Goal: Task Accomplishment & Management: Complete application form

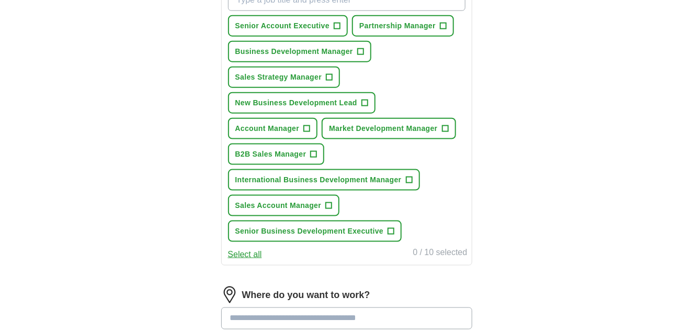
scroll to position [366, 0]
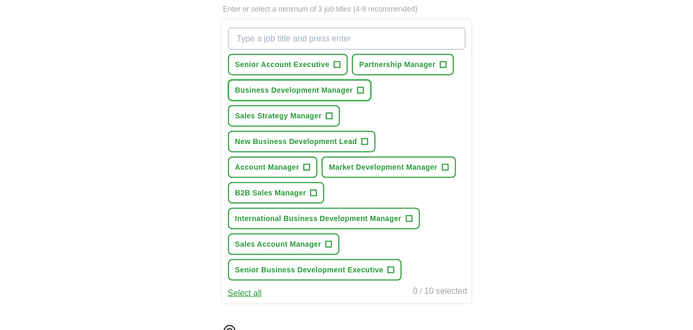
click at [364, 95] on span "+" at bounding box center [360, 90] width 6 height 8
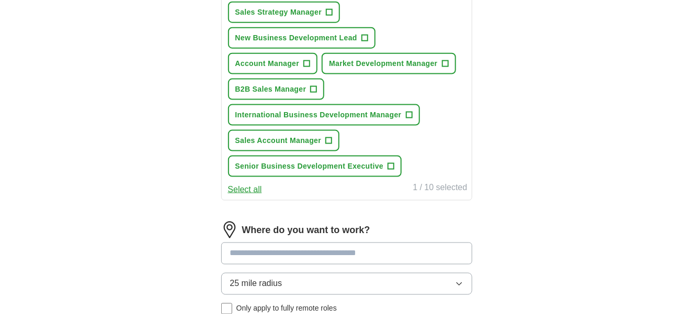
scroll to position [471, 0]
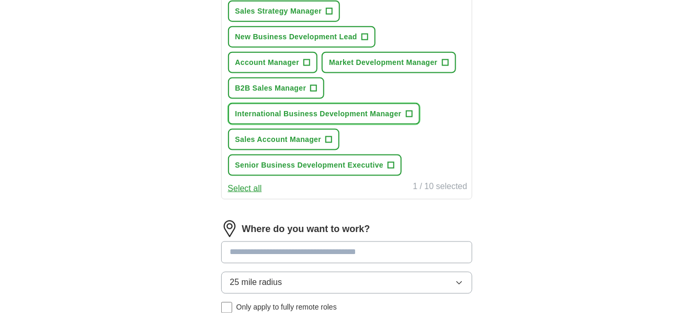
click at [412, 118] on span "+" at bounding box center [409, 114] width 6 height 8
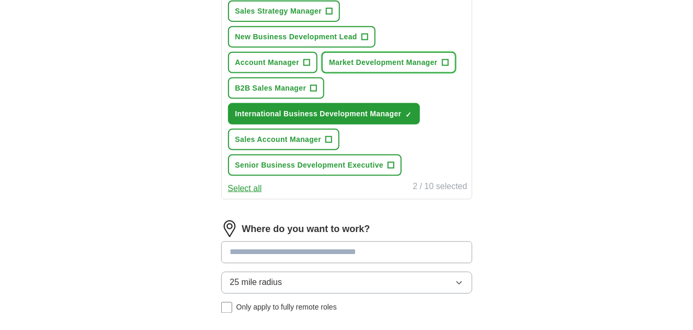
click at [442, 67] on span "+" at bounding box center [445, 63] width 6 height 8
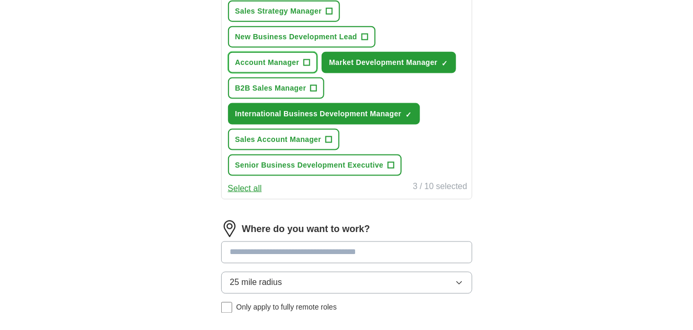
click at [310, 67] on span "+" at bounding box center [307, 63] width 6 height 8
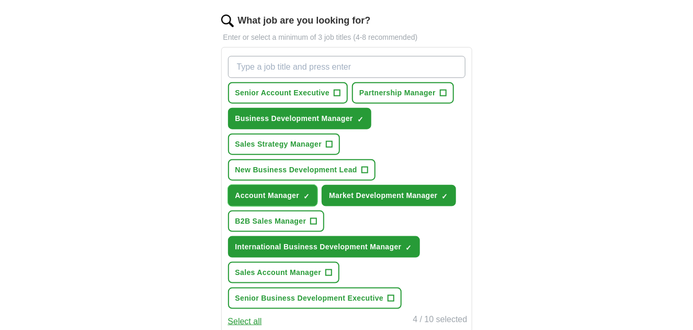
scroll to position [314, 0]
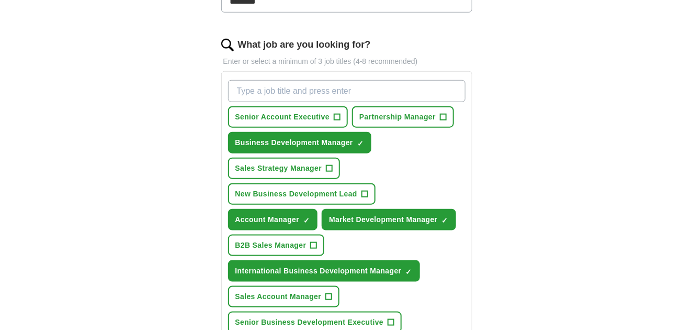
click at [290, 102] on input "What job are you looking for?" at bounding box center [347, 91] width 238 height 22
click at [267, 102] on input "What job are you looking for?" at bounding box center [347, 91] width 238 height 22
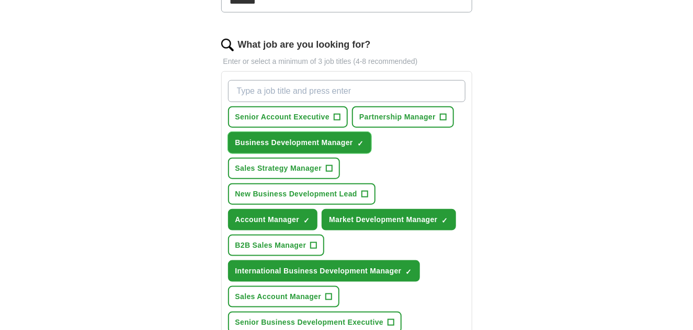
click at [0, 0] on span "×" at bounding box center [0, 0] width 0 height 0
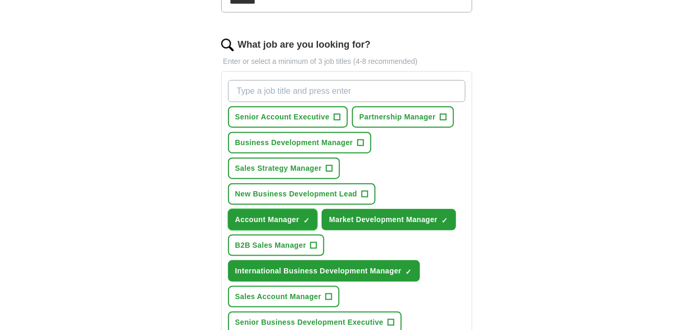
click at [317, 230] on button "Account Manager ✓ ×" at bounding box center [273, 219] width 90 height 21
click at [0, 0] on span "×" at bounding box center [0, 0] width 0 height 0
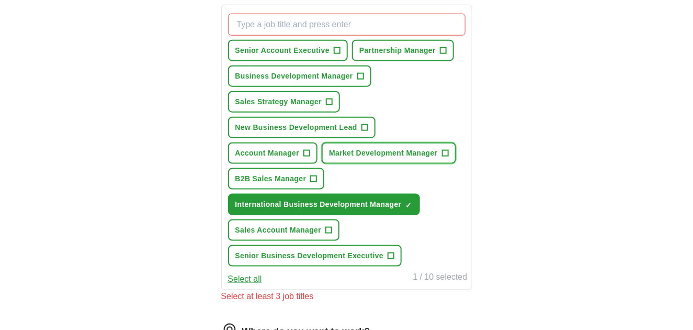
scroll to position [471, 0]
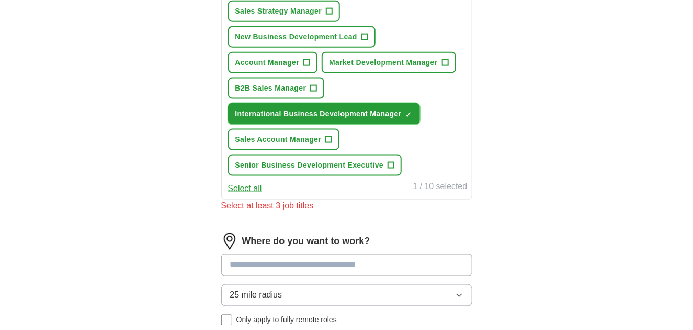
click at [0, 0] on span "×" at bounding box center [0, 0] width 0 height 0
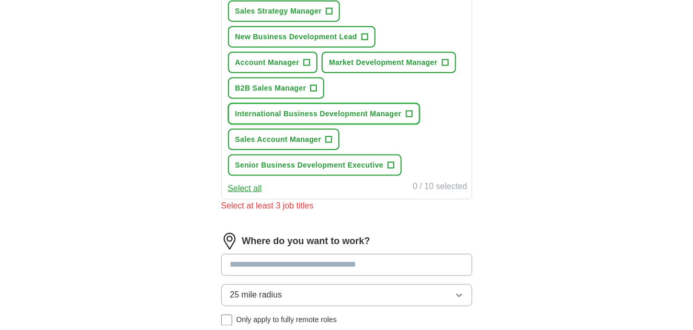
click at [412, 118] on span "+" at bounding box center [409, 114] width 6 height 8
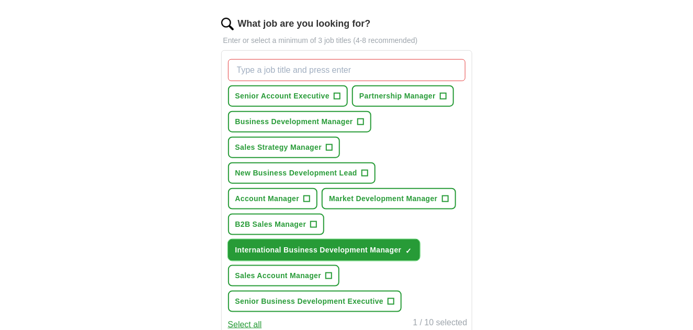
scroll to position [314, 0]
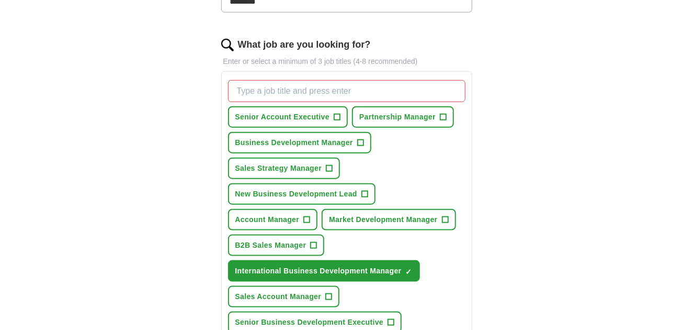
click at [264, 102] on input "What job are you looking for?" at bounding box center [347, 91] width 238 height 22
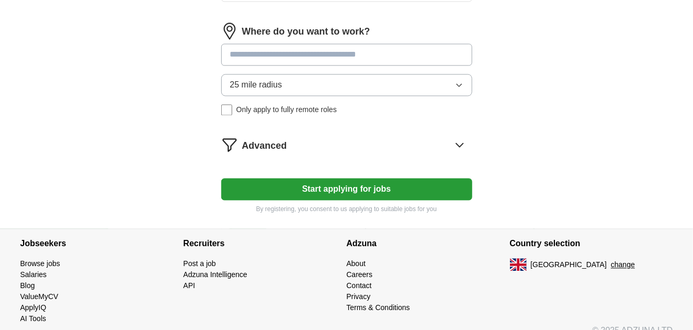
scroll to position [680, 0]
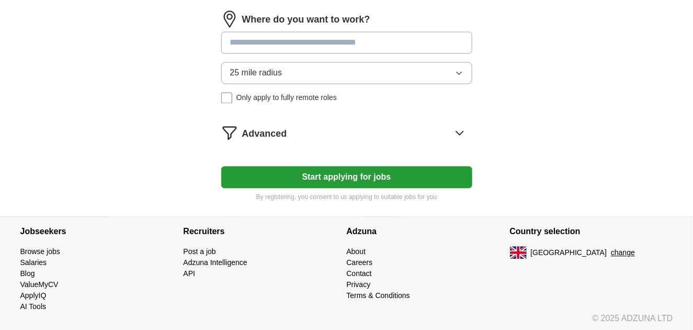
type input "International Sales Manager"
click at [279, 54] on input at bounding box center [346, 43] width 251 height 22
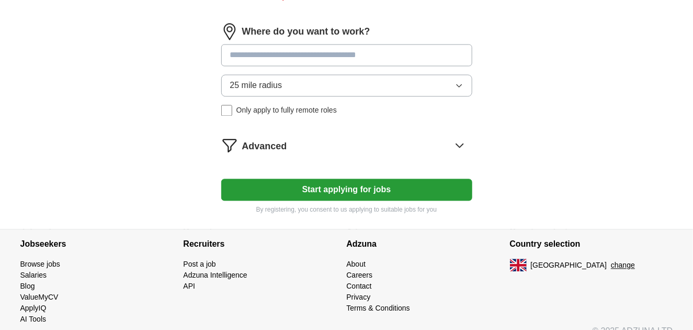
click at [279, 66] on input at bounding box center [346, 55] width 251 height 22
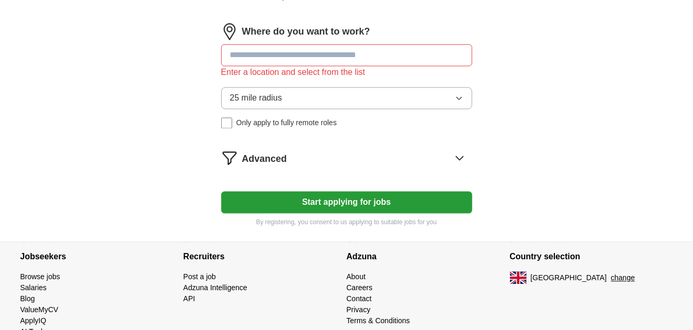
click at [458, 109] on button "25 mile radius" at bounding box center [346, 98] width 251 height 22
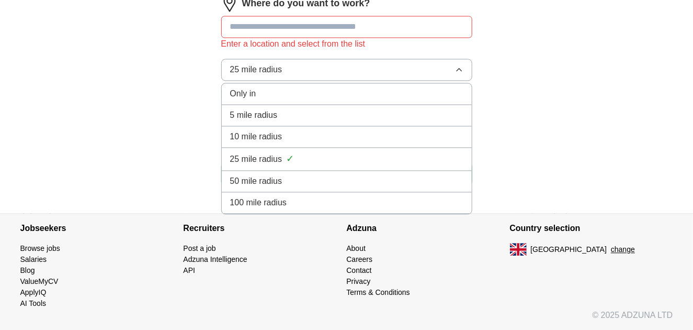
scroll to position [785, 0]
click at [265, 187] on span "50 mile radius" at bounding box center [256, 181] width 52 height 13
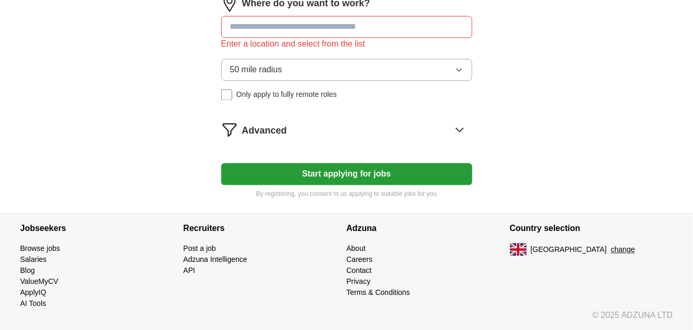
click at [329, 38] on input at bounding box center [346, 27] width 251 height 22
click at [328, 38] on input at bounding box center [346, 27] width 251 height 22
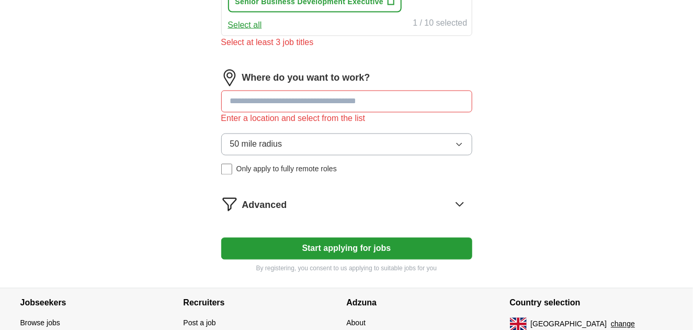
scroll to position [628, 0]
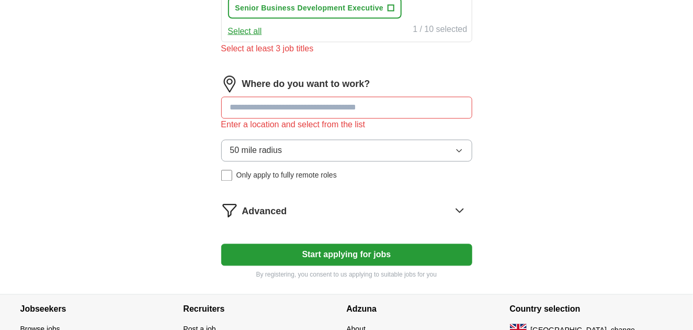
click at [261, 119] on input at bounding box center [346, 108] width 251 height 22
type input "*****"
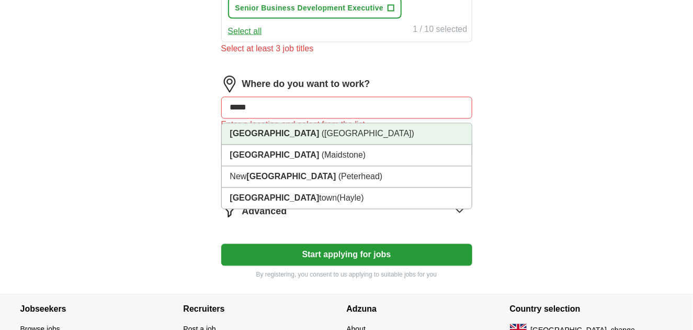
click at [247, 138] on strong "[GEOGRAPHIC_DATA]" at bounding box center [274, 133] width 89 height 9
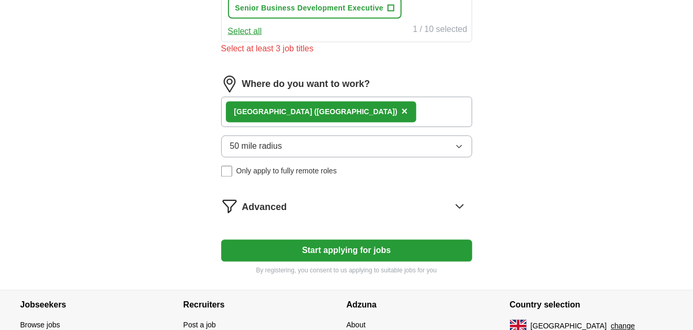
scroll to position [733, 0]
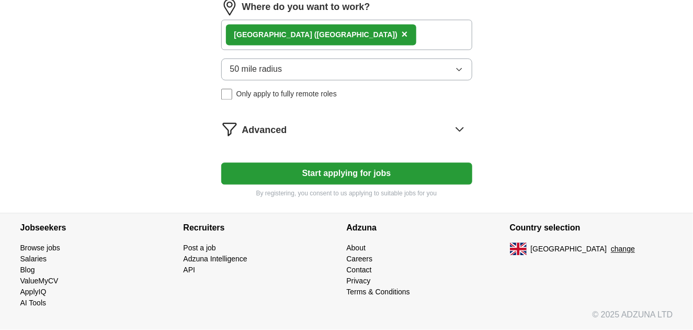
click at [322, 185] on button "Start applying for jobs" at bounding box center [346, 174] width 251 height 22
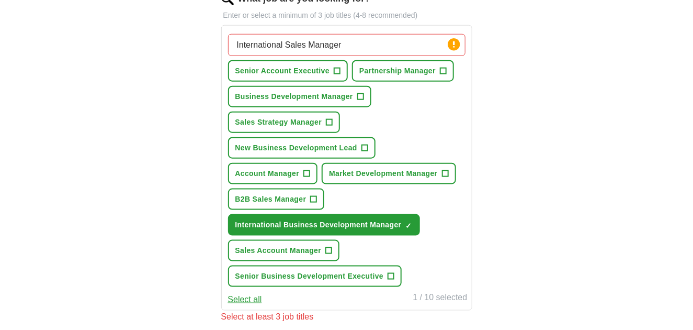
scroll to position [366, 0]
